Goal: Task Accomplishment & Management: Complete application form

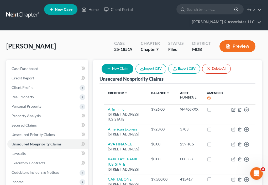
click at [117, 72] on button "New Claim" at bounding box center [117, 69] width 32 height 10
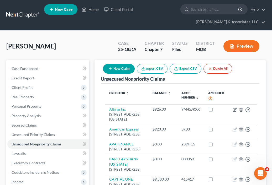
select select "0"
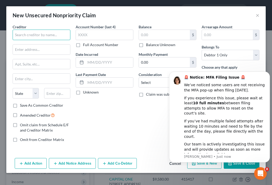
click at [62, 34] on input "text" at bounding box center [42, 35] width 58 height 10
type input "Massanutten"
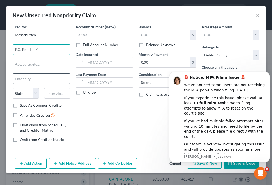
type input "P.O. Box 1227"
type input "Harrisonburg"
select select "48"
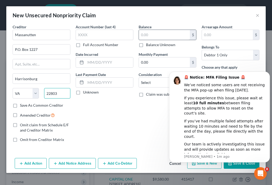
type input "22803"
click at [151, 35] on input "text" at bounding box center [164, 35] width 51 height 10
click at [146, 45] on label "Balance Unknown" at bounding box center [160, 44] width 29 height 5
click at [148, 45] on input "Balance Unknown" at bounding box center [149, 43] width 3 height 3
checkbox input "true"
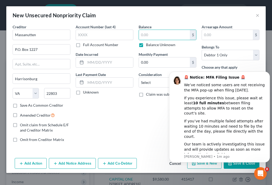
type input "0.00"
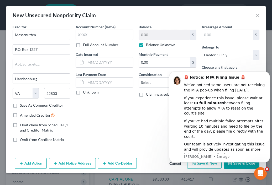
click at [83, 93] on label "Unknown" at bounding box center [91, 92] width 16 height 5
click at [85, 93] on input "Unknown" at bounding box center [86, 91] width 3 height 3
checkbox input "true"
click at [20, 105] on label "Save As Common Creditor" at bounding box center [41, 105] width 43 height 5
click at [22, 105] on input "Save As Common Creditor" at bounding box center [23, 104] width 3 height 3
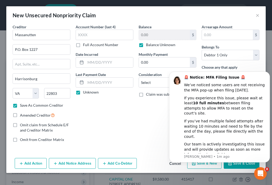
click at [192, 165] on html "🚨 Notice: MFA Filing Issue 🚨 We’ve noticed some users are not receiving the MFA…" at bounding box center [219, 118] width 105 height 95
click at [202, 166] on button "Save & New" at bounding box center [204, 163] width 34 height 11
checkbox input "false"
select select "0"
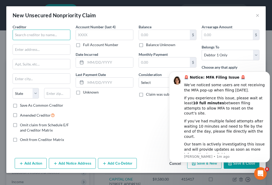
click at [50, 35] on input "text" at bounding box center [42, 35] width 58 height 10
type input "Cherish Hadley, ESQ"
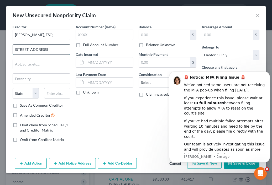
type input "128 South Lynnhaven Rd."
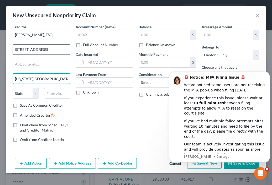
type input "Virginia Beach"
select select "48"
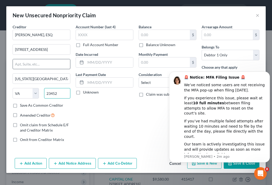
type input "23452"
click at [42, 65] on input "text" at bounding box center [41, 64] width 57 height 10
type input "Ste 202"
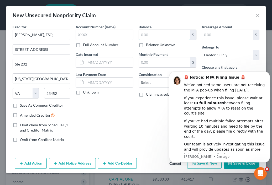
click at [150, 34] on input "text" at bounding box center [164, 35] width 51 height 10
type input "1,800"
click at [196, 165] on html "🚨 Notice: MFA Filing Issue 🚨 We’ve noticed some users are not receiving the MFA…" at bounding box center [219, 118] width 105 height 95
click at [157, 141] on div "Balance 1,800.00 $ Balance Unknown Balance Undetermined 1,800 $ Balance Unknown…" at bounding box center [167, 85] width 63 height 122
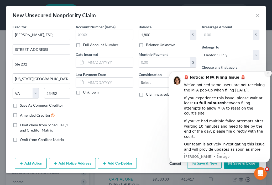
click at [267, 74] on icon "Dismiss notification" at bounding box center [268, 73] width 2 height 2
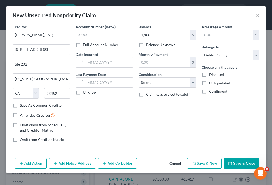
click at [204, 163] on button "Save & New" at bounding box center [204, 163] width 34 height 11
select select "0"
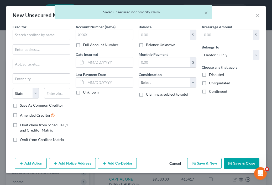
click at [231, 164] on polyline "button" at bounding box center [230, 164] width 2 height 1
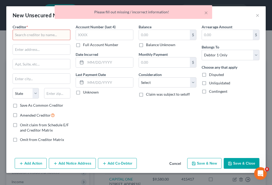
click at [258, 17] on div "× Please fill out missing / incorrect information!" at bounding box center [133, 13] width 272 height 16
click at [259, 17] on div "× Please fill out missing / incorrect information!" at bounding box center [133, 13] width 272 height 16
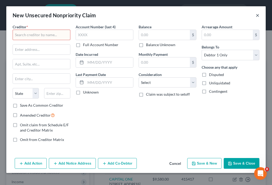
click at [256, 16] on button "×" at bounding box center [257, 15] width 4 height 6
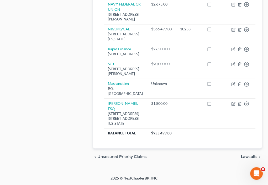
scroll to position [549, 0]
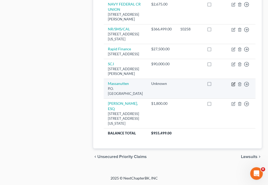
click at [232, 82] on icon "button" at bounding box center [233, 83] width 2 height 2
select select "48"
select select "0"
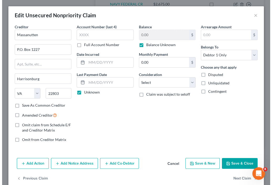
scroll to position [500, 0]
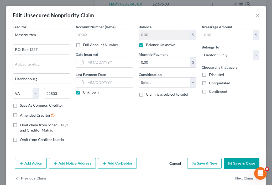
click at [115, 163] on button "Add Co-Debtor" at bounding box center [117, 163] width 39 height 11
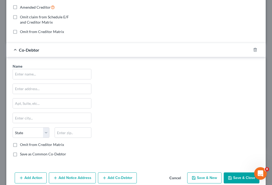
scroll to position [108, 0]
click at [73, 75] on input "text" at bounding box center [52, 74] width 78 height 10
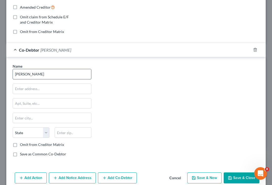
type input "Shaun Beale"
type input "36 Rockingham Drive"
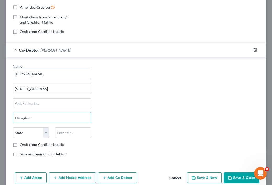
type input "Hampton"
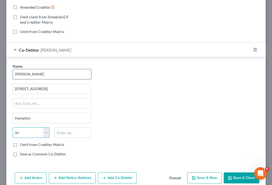
select select "48"
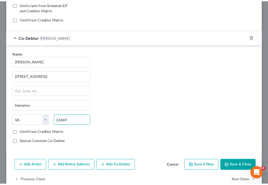
scroll to position [122, 0]
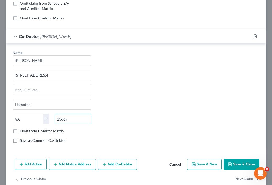
type input "23669"
click at [231, 166] on button "Save & Close" at bounding box center [241, 164] width 36 height 11
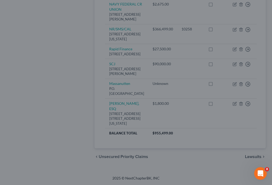
click at [231, 166] on div "Edit Unsecured Nonpriority Claim × Creditor * Massanutten P.O. Box 1227 Harriso…" at bounding box center [135, 36] width 225 height 265
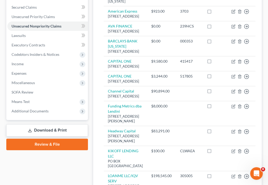
scroll to position [117, 0]
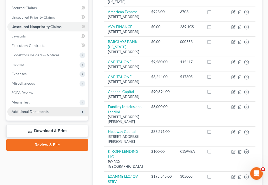
click at [60, 110] on span "Additional Documents" at bounding box center [47, 111] width 80 height 9
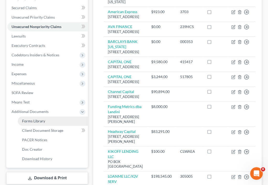
click at [48, 121] on link "Forms Library" at bounding box center [53, 120] width 70 height 9
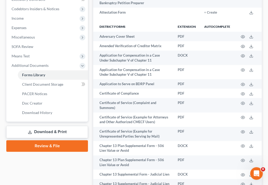
scroll to position [145, 0]
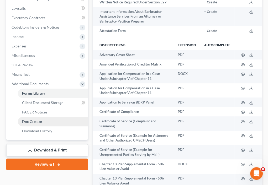
click at [66, 122] on link "Doc Creator" at bounding box center [53, 121] width 70 height 9
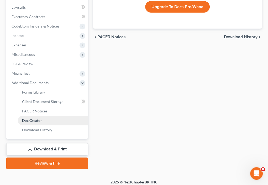
scroll to position [148, 0]
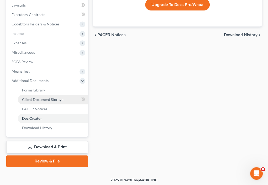
click at [57, 100] on span "Client Document Storage" at bounding box center [42, 99] width 41 height 4
select select "44"
select select "35"
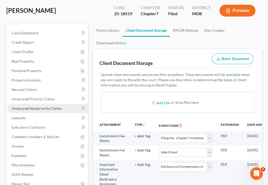
scroll to position [20, 0]
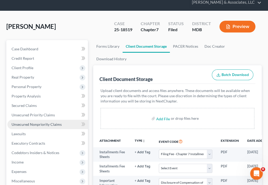
click at [43, 124] on span "Unsecured Nonpriority Claims" at bounding box center [37, 124] width 50 height 4
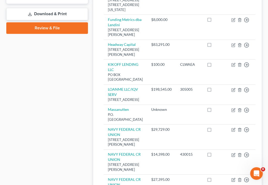
scroll to position [235, 0]
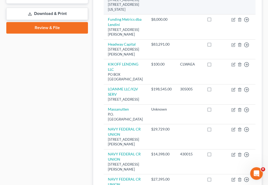
click at [134, 12] on div "128 South Lynnhaven Rd. Ste 202, Virginia Beach, VA 23452" at bounding box center [125, 4] width 35 height 15
select select "48"
select select "0"
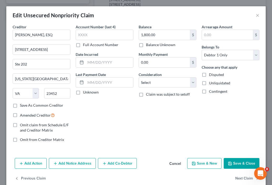
click at [20, 105] on label "Save As Common Creditor" at bounding box center [41, 105] width 43 height 5
click at [22, 105] on input "Save As Common Creditor" at bounding box center [23, 104] width 3 height 3
click at [229, 163] on button "Save & Close" at bounding box center [241, 163] width 36 height 11
checkbox input "false"
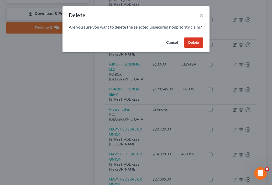
click at [196, 48] on button "Delete" at bounding box center [193, 42] width 19 height 10
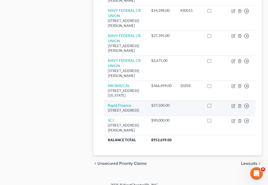
scroll to position [348, 0]
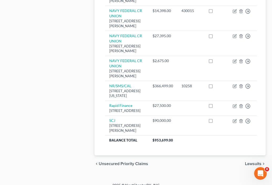
select select "48"
select select "0"
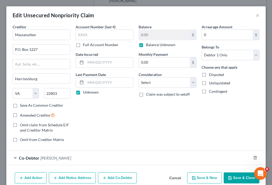
click at [20, 105] on label "Save As Common Creditor" at bounding box center [41, 105] width 43 height 5
click at [22, 105] on input "Save As Common Creditor" at bounding box center [23, 104] width 3 height 3
click at [231, 177] on button "Save & Close" at bounding box center [241, 177] width 36 height 11
checkbox input "false"
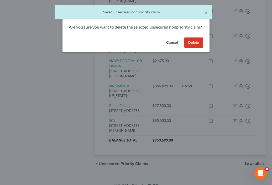
click at [195, 48] on button "Delete" at bounding box center [193, 42] width 19 height 10
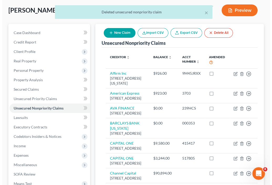
scroll to position [0, 0]
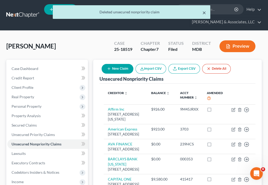
click at [203, 14] on button "×" at bounding box center [204, 12] width 4 height 6
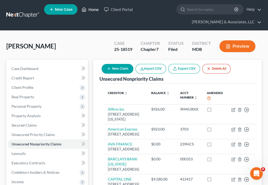
click at [94, 11] on link "Home" at bounding box center [90, 9] width 22 height 9
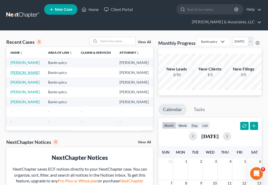
click at [13, 75] on link "[PERSON_NAME]" at bounding box center [24, 72] width 29 height 4
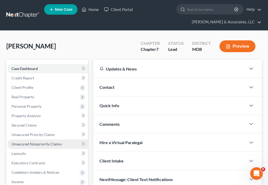
click at [30, 144] on span "Unsecured Nonpriority Claims" at bounding box center [37, 144] width 50 height 4
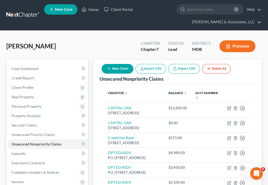
click at [123, 72] on button "New Claim" at bounding box center [117, 69] width 32 height 10
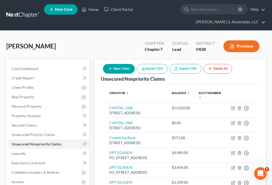
select select "0"
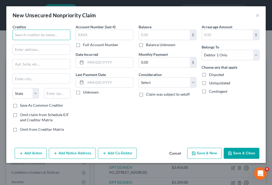
click at [49, 35] on input "text" at bounding box center [42, 35] width 58 height 10
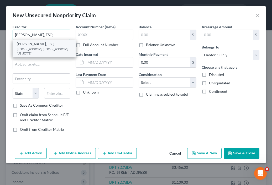
type input "Cherish Hadley, ESQ"
click at [52, 43] on div "Cherish Hadley, ESQ" at bounding box center [44, 43] width 55 height 5
type input "128 South Lynnhaven Rd."
type input "Ste 202"
type input "Virginia Beach"
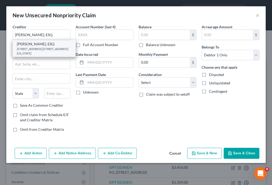
select select "48"
type input "23452"
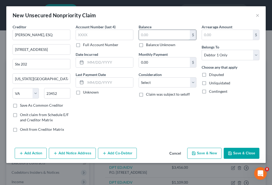
click at [148, 36] on input "text" at bounding box center [164, 35] width 51 height 10
type input "2,000"
click at [83, 93] on label "Unknown" at bounding box center [91, 92] width 16 height 5
click at [85, 93] on input "Unknown" at bounding box center [86, 91] width 3 height 3
checkbox input "true"
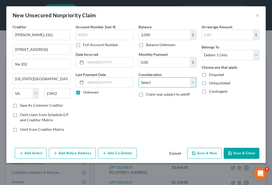
drag, startPoint x: 162, startPoint y: 81, endPoint x: 158, endPoint y: 81, distance: 4.2
click at [158, 81] on select "Select Cable / Satellite Services Collection Agency Credit Card Debt Debt Couns…" at bounding box center [167, 82] width 58 height 10
click at [138, 77] on select "Select Cable / Satellite Services Collection Agency Credit Card Debt Debt Couns…" at bounding box center [167, 82] width 58 height 10
click at [160, 150] on div "Add Action Add Notice Address Add Co-Debtor Cancel Save & New Save & Close" at bounding box center [135, 154] width 259 height 17
click at [180, 83] on select "Select Cable / Satellite Services Collection Agency Credit Card Debt Debt Couns…" at bounding box center [167, 82] width 58 height 10
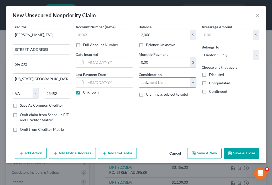
select select "14"
click at [138, 77] on select "Select Cable / Satellite Services Collection Agency Credit Card Debt Debt Couns…" at bounding box center [167, 82] width 58 height 10
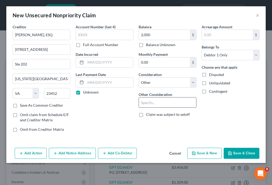
click at [161, 103] on input "text" at bounding box center [167, 103] width 57 height 10
type input "Attorneys Fees"
click at [210, 153] on button "Save & New" at bounding box center [204, 153] width 34 height 11
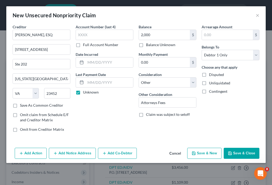
type input "2,000.00"
select select "0"
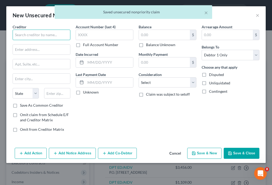
click at [60, 34] on input "text" at bounding box center [42, 35] width 58 height 10
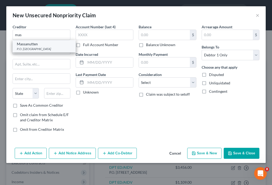
click at [55, 48] on div "P.O. Box 1227, Harrisonburg, VA 22803" at bounding box center [44, 49] width 55 height 4
type input "Massanutten"
type input "P.O. Box 1227"
type input "Harrisonburg"
select select "48"
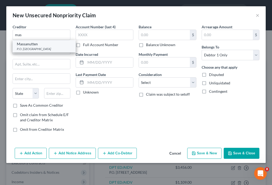
type input "22803"
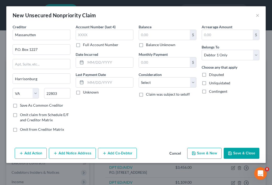
click at [111, 155] on button "Add Co-Debtor" at bounding box center [117, 153] width 39 height 11
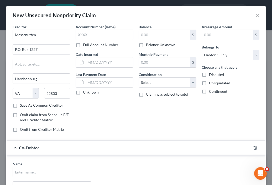
scroll to position [59, 0]
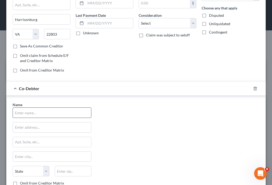
click at [68, 111] on input "text" at bounding box center [52, 113] width 78 height 10
type input "Shaun Beale"
click at [64, 127] on input "text" at bounding box center [52, 127] width 78 height 10
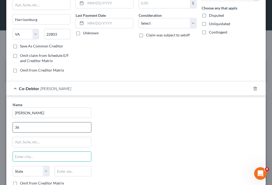
drag, startPoint x: 60, startPoint y: 154, endPoint x: 48, endPoint y: 127, distance: 29.2
click at [48, 127] on input "36" at bounding box center [52, 127] width 78 height 10
type input "36 Rockingham Drive"
click at [44, 153] on input "text" at bounding box center [52, 157] width 78 height 10
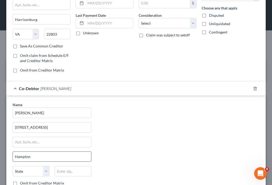
type input "Hampton"
select select "48"
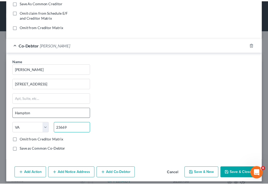
scroll to position [106, 0]
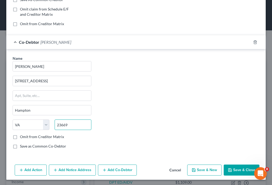
type input "23669"
click at [231, 170] on button "Save & Close" at bounding box center [241, 170] width 36 height 11
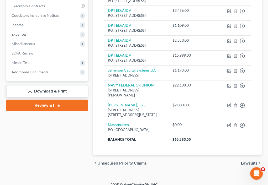
scroll to position [157, 0]
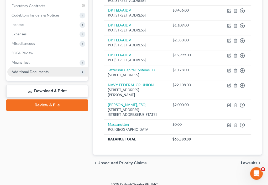
click at [42, 69] on span "Additional Documents" at bounding box center [30, 71] width 37 height 4
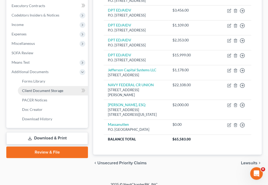
click at [44, 91] on span "Client Document Storage" at bounding box center [42, 90] width 41 height 4
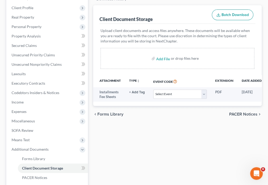
scroll to position [80, 0]
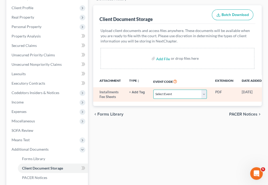
drag, startPoint x: 0, startPoint y: 0, endPoint x: 169, endPoint y: 95, distance: 193.7
click at [169, 95] on select "Select Event Affidavit Affidavit of Adequate Protection and Lease Payments Affi…" at bounding box center [179, 94] width 53 height 9
select select "44"
click at [153, 90] on select "Select Event Affidavit Affidavit of Adequate Protection and Lease Payments Affi…" at bounding box center [179, 94] width 53 height 9
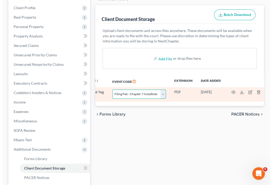
scroll to position [0, 48]
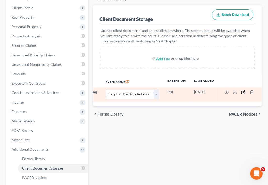
click at [244, 91] on icon "button" at bounding box center [243, 92] width 4 height 4
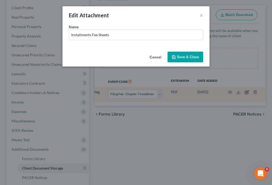
scroll to position [0, 45]
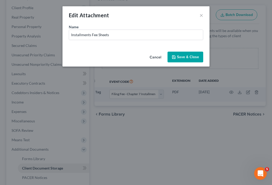
click at [188, 56] on span "Save & Close" at bounding box center [188, 57] width 22 height 4
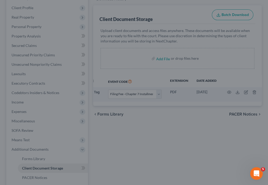
select select "44"
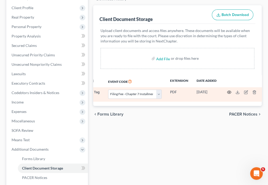
click at [229, 93] on icon "button" at bounding box center [229, 92] width 4 height 3
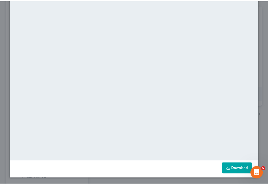
scroll to position [0, 0]
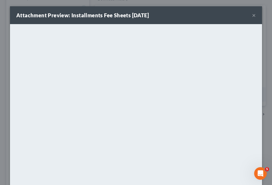
click at [252, 15] on button "×" at bounding box center [254, 15] width 4 height 6
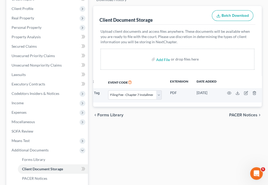
scroll to position [79, 0]
click at [163, 59] on input "file" at bounding box center [162, 59] width 13 height 9
click at [163, 57] on input "file" at bounding box center [162, 59] width 13 height 9
type input "C:\fakepath\[PERSON_NAME] N 17572-MD-CC-040077667.pdf"
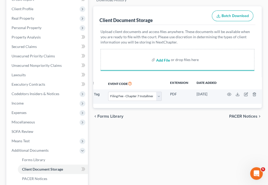
select select "44"
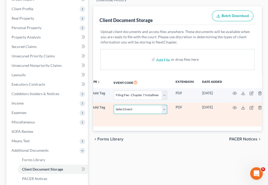
click at [161, 109] on select "Select Event Affidavit Affidavit of Adequate Protection and Lease Payments Affi…" at bounding box center [140, 109] width 53 height 9
select select "14"
click at [114, 105] on select "Select Event Affidavit Affidavit of Adequate Protection and Lease Payments Affi…" at bounding box center [140, 109] width 53 height 9
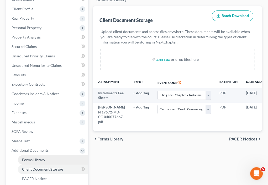
click at [54, 161] on link "Forms Library" at bounding box center [53, 159] width 70 height 9
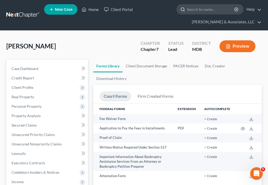
click at [200, 10] on input "search" at bounding box center [211, 9] width 48 height 10
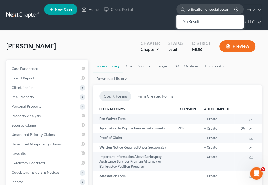
type input "verification of social security"
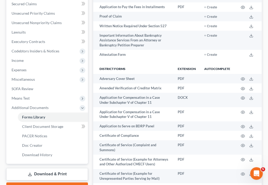
scroll to position [122, 0]
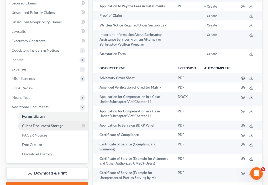
click at [63, 126] on link "Client Document Storage" at bounding box center [53, 125] width 70 height 9
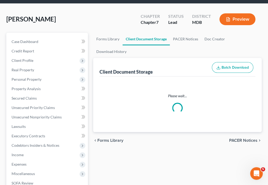
select select "44"
select select "14"
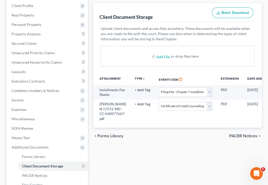
scroll to position [82, 0]
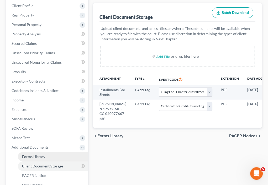
click at [62, 155] on link "Forms Library" at bounding box center [53, 156] width 70 height 9
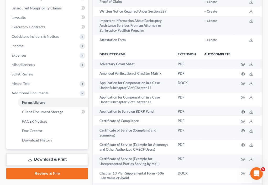
scroll to position [137, 0]
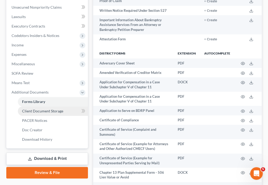
click at [39, 112] on span "Client Document Storage" at bounding box center [42, 111] width 41 height 4
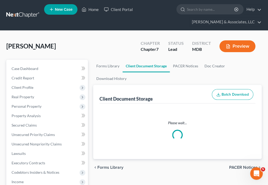
select select "44"
select select "14"
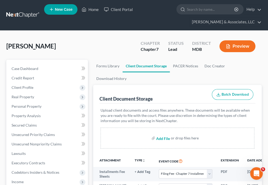
click at [161, 139] on input "file" at bounding box center [162, 137] width 13 height 9
click at [163, 140] on input "file" at bounding box center [162, 137] width 13 height 9
type input "C:\fakepath\Statement About Your Social Security Numbers ([PERSON_NAME]).pdf"
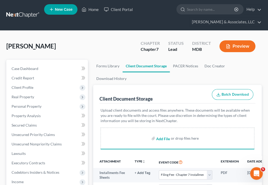
select select "44"
select select "14"
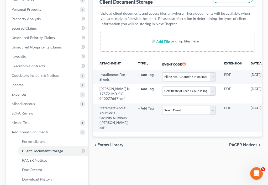
scroll to position [97, 0]
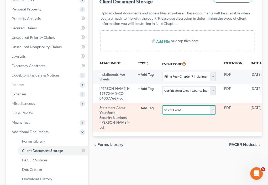
click at [163, 115] on select "Select Event Affidavit Affidavit of Adequate Protection and Lease Payments Affi…" at bounding box center [188, 109] width 53 height 9
click at [187, 132] on td "Select Event Affidavit Affidavit of Adequate Protection and Lease Payments Affi…" at bounding box center [189, 117] width 62 height 29
click at [140, 110] on button "+ Add Tag" at bounding box center [146, 108] width 16 height 3
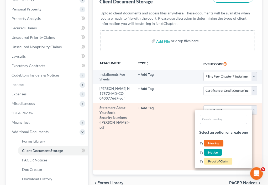
click at [140, 110] on button "+ Add Tag" at bounding box center [146, 108] width 16 height 3
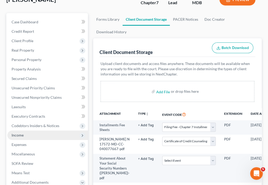
scroll to position [46, 0]
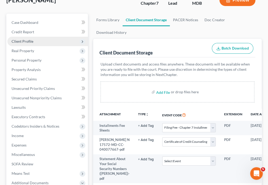
click at [39, 39] on span "Client Profile" at bounding box center [47, 41] width 80 height 9
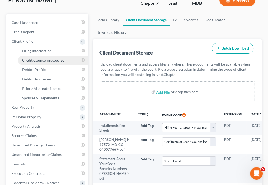
click at [41, 62] on link "Credit Counseling Course" at bounding box center [53, 60] width 70 height 9
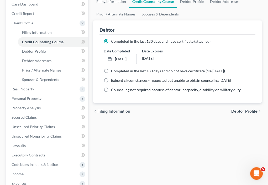
scroll to position [67, 0]
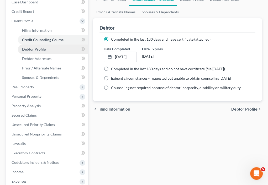
click at [49, 51] on link "Debtor Profile" at bounding box center [53, 49] width 70 height 9
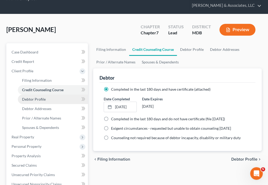
select select "3"
select select "2"
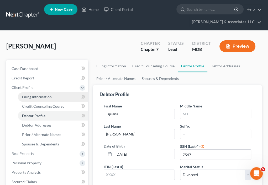
click at [46, 95] on span "Filing Information" at bounding box center [37, 97] width 30 height 4
select select "1"
select select "0"
select select "21"
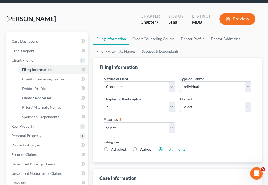
scroll to position [27, 0]
click at [60, 88] on link "Debtor Profile" at bounding box center [53, 88] width 70 height 9
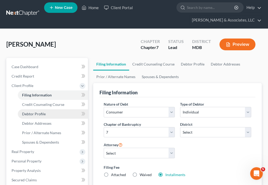
select select "3"
select select "2"
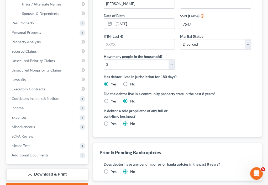
scroll to position [162, 0]
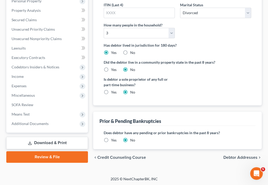
click at [234, 157] on span "Debtor Addresses" at bounding box center [240, 157] width 34 height 4
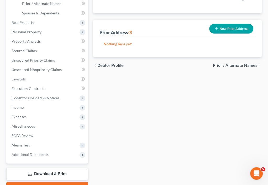
scroll to position [159, 0]
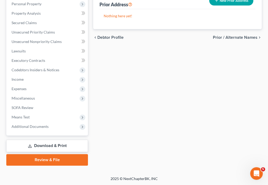
click at [233, 37] on span "Prior / Alternate Names" at bounding box center [235, 37] width 45 height 4
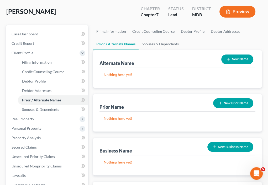
click at [214, 82] on div "Nothing here yet!" at bounding box center [177, 78] width 156 height 20
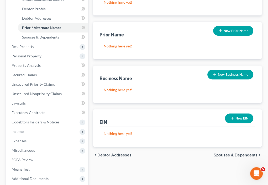
scroll to position [133, 0]
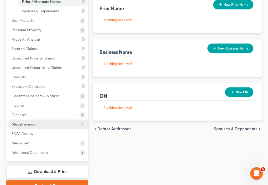
click at [52, 126] on span "Miscellaneous" at bounding box center [47, 124] width 80 height 9
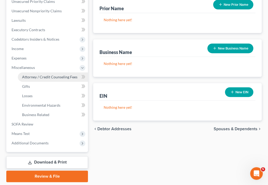
click at [65, 78] on span "Attorney / Credit Counseling Fees" at bounding box center [49, 77] width 55 height 4
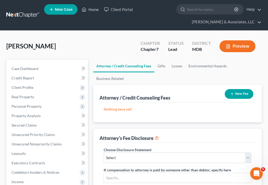
click at [237, 92] on button "New Fee" at bounding box center [238, 94] width 29 height 10
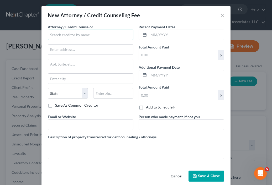
click at [125, 33] on input "text" at bounding box center [90, 35] width 85 height 10
type input "[PERSON_NAME], Esq"
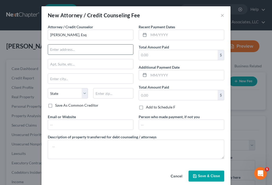
drag, startPoint x: 118, startPoint y: 50, endPoint x: 123, endPoint y: 47, distance: 5.3
click at [123, 47] on input "text" at bounding box center [90, 50] width 85 height 10
type input "[STREET_ADDRESS]"
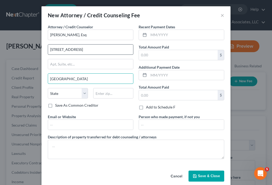
type input "[GEOGRAPHIC_DATA]"
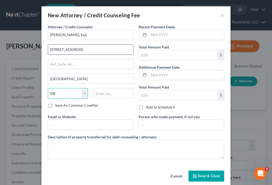
select select "21"
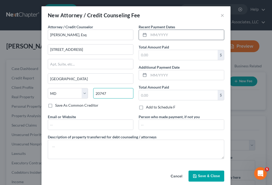
type input "20747"
type input "[GEOGRAPHIC_DATA]"
click at [160, 35] on input "text" at bounding box center [185, 35] width 75 height 10
type input "[DATE]"
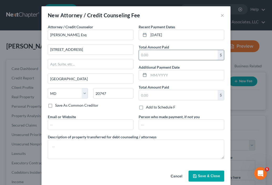
click at [159, 53] on input "text" at bounding box center [178, 55] width 79 height 10
type input "1,750"
click at [199, 176] on span "Save & Close" at bounding box center [209, 176] width 22 height 4
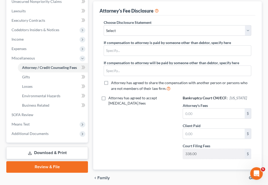
scroll to position [163, 0]
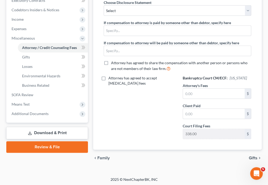
click at [49, 146] on link "Review & File" at bounding box center [47, 147] width 82 height 12
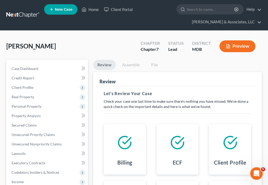
scroll to position [167, 0]
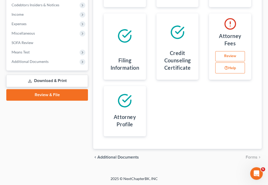
click at [238, 55] on link "Review" at bounding box center [230, 56] width 30 height 10
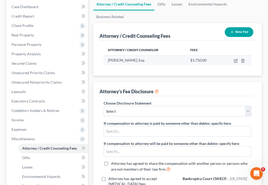
scroll to position [62, 0]
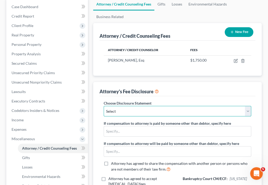
click at [226, 114] on select "Select Attorney Fee Disclosure Fee Disclosure with [PERSON_NAME]" at bounding box center [177, 111] width 147 height 10
select select "0"
click at [104, 106] on select "Select Attorney Fee Disclosure Fee Disclosure with [PERSON_NAME]" at bounding box center [177, 111] width 147 height 10
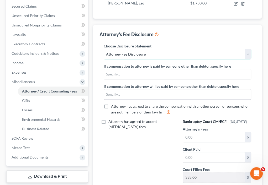
scroll to position [163, 0]
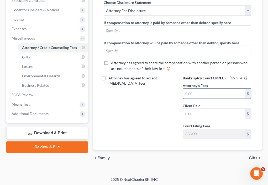
click at [208, 94] on input "text" at bounding box center [214, 94] width 62 height 10
type input "1,750"
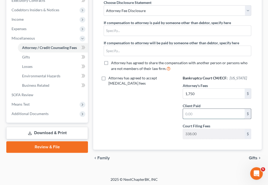
click at [210, 111] on input "text" at bounding box center [214, 114] width 62 height 10
type input "1,750"
click at [70, 149] on link "Review & File" at bounding box center [47, 147] width 82 height 12
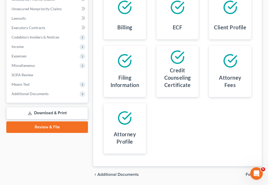
scroll to position [153, 0]
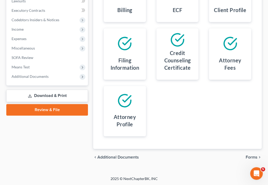
click at [254, 157] on span "Forms" at bounding box center [251, 157] width 12 height 4
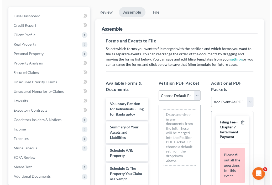
scroll to position [52, 0]
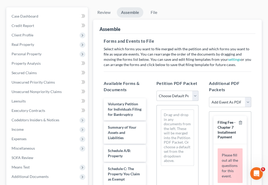
click at [190, 94] on select "Choose Default Petition PDF Packet Emergency Filing (Voluntary Petition and Cre…" at bounding box center [177, 96] width 42 height 10
select select "0"
click at [156, 91] on select "Choose Default Petition PDF Packet Emergency Filing (Voluntary Petition and Cre…" at bounding box center [177, 96] width 42 height 10
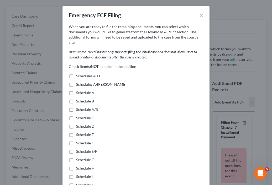
click at [76, 82] on label "Schedules A/[PERSON_NAME]" at bounding box center [101, 84] width 50 height 5
click at [78, 82] on input "Schedules A/[PERSON_NAME]" at bounding box center [79, 83] width 3 height 3
checkbox input "true"
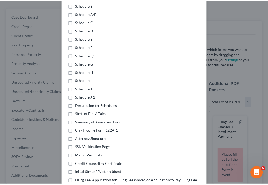
scroll to position [112, 0]
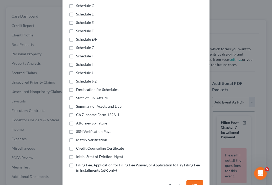
click at [76, 87] on label "Declaration for Schedules" at bounding box center [97, 89] width 42 height 5
click at [78, 87] on input "Declaration for Schedules" at bounding box center [79, 88] width 3 height 3
checkbox input "true"
drag, startPoint x: 69, startPoint y: 93, endPoint x: 64, endPoint y: 93, distance: 5.5
click at [64, 93] on div "When you are ready to file the remaining documents, you can select which docume…" at bounding box center [135, 45] width 147 height 266
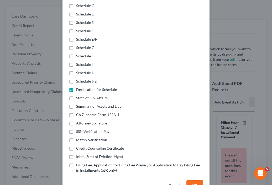
click at [76, 95] on label "Stmt. of Fin. Affairs" at bounding box center [91, 97] width 31 height 5
click at [78, 95] on input "Stmt. of Fin. Affairs" at bounding box center [79, 96] width 3 height 3
checkbox input "true"
click at [76, 104] on label "Summary of Assets and Liab." at bounding box center [99, 106] width 46 height 5
click at [78, 104] on input "Summary of Assets and Liab." at bounding box center [79, 105] width 3 height 3
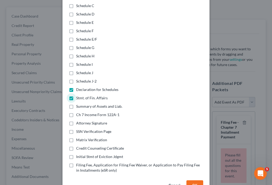
checkbox input "true"
click at [76, 154] on label "Initial Stmt of Eviction Jdgmt" at bounding box center [99, 156] width 47 height 5
click at [78, 154] on input "Initial Stmt of Eviction Jdgmt" at bounding box center [79, 155] width 3 height 3
checkbox input "true"
click at [76, 112] on label "Ch 7 Income Form 122A-1" at bounding box center [97, 114] width 43 height 5
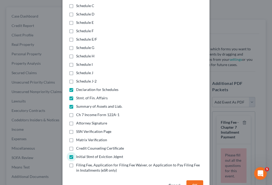
click at [78, 112] on input "Ch 7 Income Form 122A-1" at bounding box center [79, 113] width 3 height 3
checkbox input "true"
click at [192, 181] on button "OK" at bounding box center [194, 185] width 17 height 10
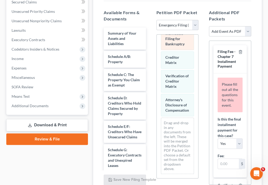
scroll to position [143, 0]
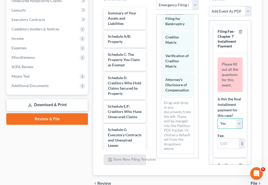
click at [234, 129] on select "Yes No" at bounding box center [229, 123] width 25 height 10
select select "1"
click at [217, 129] on select "Yes No" at bounding box center [229, 123] width 25 height 10
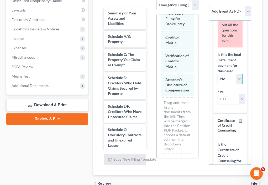
scroll to position [45, 0]
click at [233, 104] on input "text" at bounding box center [228, 99] width 21 height 10
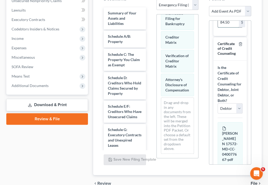
scroll to position [91, 0]
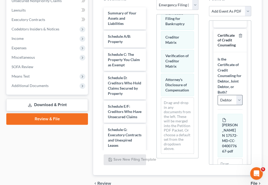
type input "84.50"
click at [233, 105] on select "Debtor Joint Debtor Debtor and Joint Debtor" at bounding box center [229, 100] width 25 height 10
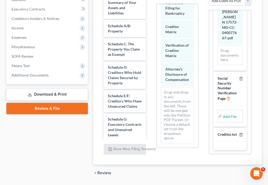
scroll to position [154, 0]
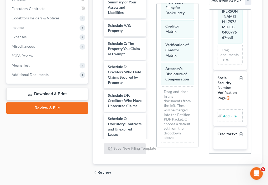
click at [226, 115] on input "file" at bounding box center [229, 115] width 13 height 9
type input "C:\fakepath\Statement About Your Social Security Numbers ([PERSON_NAME]).pdf"
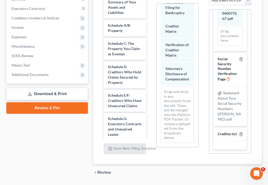
scroll to position [170, 0]
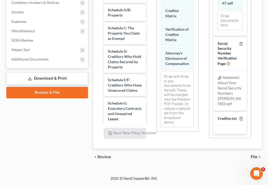
click at [254, 156] on span "File" at bounding box center [253, 157] width 7 height 4
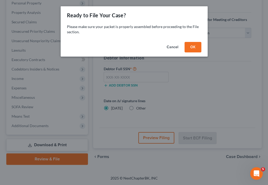
scroll to position [103, 0]
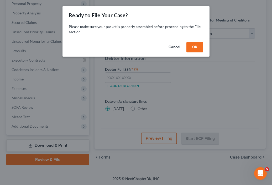
click at [196, 44] on button "OK" at bounding box center [194, 47] width 17 height 10
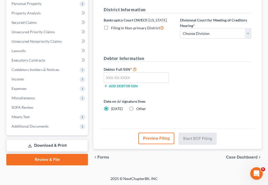
click at [168, 74] on div at bounding box center [136, 77] width 70 height 10
click at [164, 77] on input "text" at bounding box center [136, 77] width 65 height 10
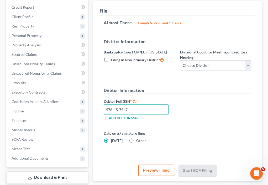
scroll to position [70, 0]
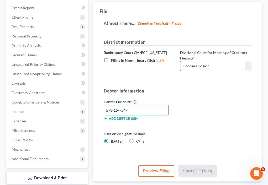
type input "578-15-7547"
click at [187, 68] on select "Choose Division Baltimore Greenbelt" at bounding box center [215, 66] width 71 height 10
select select "1"
click at [180, 61] on select "Choose Division Baltimore Greenbelt" at bounding box center [215, 66] width 71 height 10
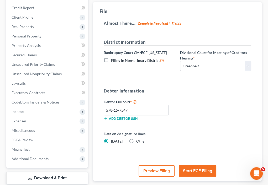
click at [189, 170] on button "Start ECF Filing" at bounding box center [197, 171] width 37 height 12
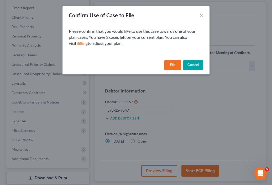
click at [170, 64] on button "File" at bounding box center [172, 65] width 17 height 10
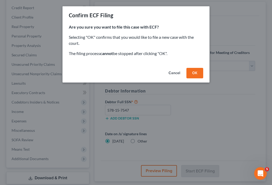
click at [193, 72] on button "OK" at bounding box center [194, 73] width 17 height 10
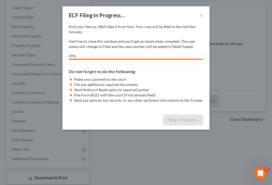
select select "1"
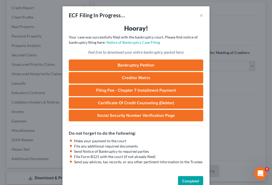
click at [187, 180] on button "Complete!" at bounding box center [190, 181] width 25 height 10
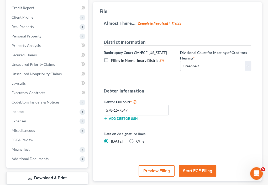
scroll to position [0, 0]
